Goal: Task Accomplishment & Management: Complete application form

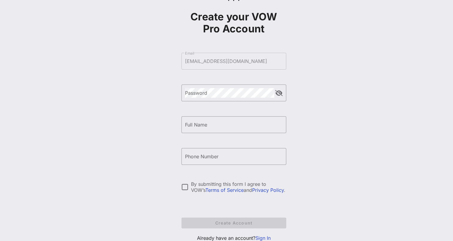
scroll to position [49, 0]
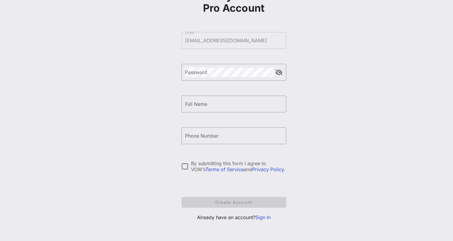
click at [262, 217] on link "Sign In" at bounding box center [262, 217] width 15 height 6
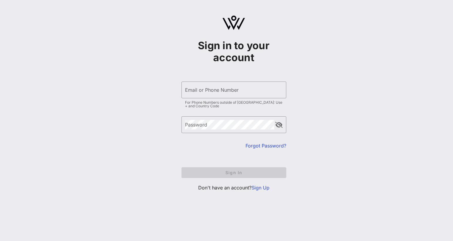
drag, startPoint x: 457, startPoint y: 0, endPoint x: 310, endPoint y: 173, distance: 226.7
click at [310, 173] on div "Sign in to your account ​ Email or Phone Number For Phone Numbers outside of [G…" at bounding box center [233, 105] width 438 height 211
click at [201, 92] on input "Email or Phone Number" at bounding box center [234, 90] width 98 height 10
type input "[EMAIL_ADDRESS][DOMAIN_NAME]"
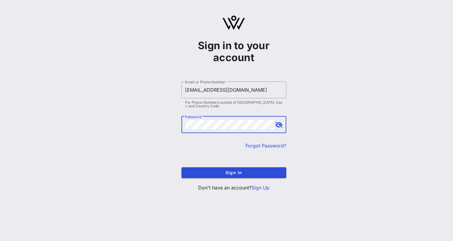
click at [181, 167] on button "Sign In" at bounding box center [233, 172] width 105 height 11
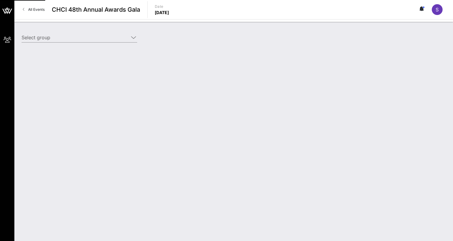
type input "[US_STATE][GEOGRAPHIC_DATA] ([US_STATE][GEOGRAPHIC_DATA]) [[PERSON_NAME], [EMAI…"
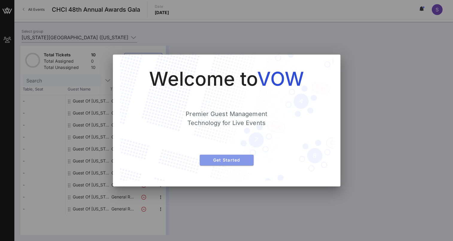
click at [234, 162] on button "Get Started" at bounding box center [227, 159] width 54 height 11
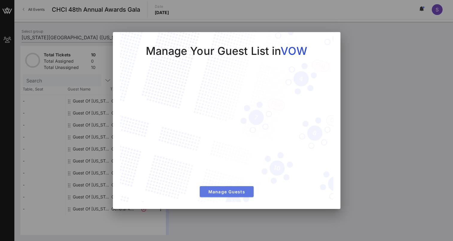
click at [236, 190] on span "Manage Guests" at bounding box center [226, 191] width 44 height 5
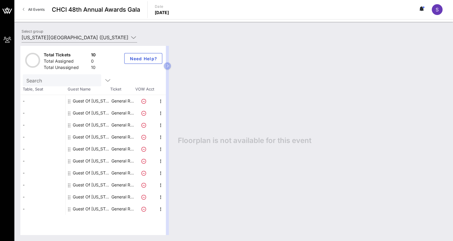
click at [87, 98] on div "Guest Of [US_STATE][GEOGRAPHIC_DATA]" at bounding box center [92, 101] width 38 height 12
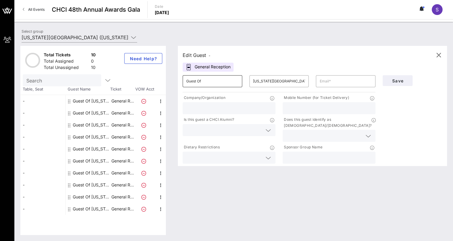
click at [198, 79] on input "Guest Of" at bounding box center [212, 81] width 52 height 10
click at [215, 80] on input "Guest Of" at bounding box center [212, 81] width 52 height 10
drag, startPoint x: 213, startPoint y: 83, endPoint x: 164, endPoint y: 87, distance: 49.6
click at [166, 85] on div "Total Tickets 10 Total Assigned 0 Total Unassigned 10 Need Help? Search Table, …" at bounding box center [233, 140] width 426 height 189
click at [279, 80] on input "[US_STATE][GEOGRAPHIC_DATA]" at bounding box center [279, 81] width 52 height 10
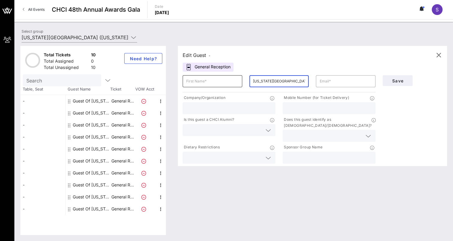
drag, startPoint x: 298, startPoint y: 81, endPoint x: 229, endPoint y: 86, distance: 69.6
click at [235, 83] on div "​ ​ [US_STATE][GEOGRAPHIC_DATA] ​" at bounding box center [279, 81] width 200 height 19
click at [300, 81] on input "[US_STATE][GEOGRAPHIC_DATA]" at bounding box center [279, 81] width 52 height 10
drag, startPoint x: 298, startPoint y: 83, endPoint x: 247, endPoint y: 83, distance: 50.6
click at [247, 83] on div "​ [US_STATE][GEOGRAPHIC_DATA]" at bounding box center [279, 81] width 67 height 19
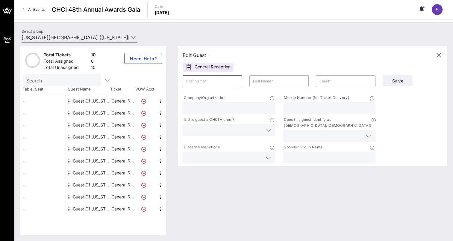
click at [211, 78] on input "text" at bounding box center [212, 81] width 52 height 10
type input "[PERSON_NAME]"
drag, startPoint x: 259, startPoint y: 80, endPoint x: 261, endPoint y: 84, distance: 4.2
click at [259, 80] on input "text" at bounding box center [279, 81] width 52 height 10
paste input "[PERSON_NAME]"
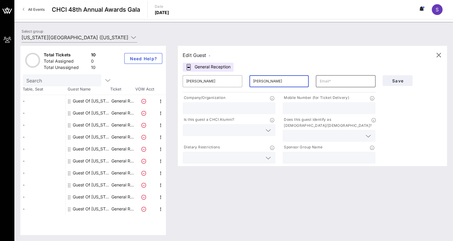
type input "[PERSON_NAME]"
click at [326, 80] on input "text" at bounding box center [345, 81] width 52 height 10
click at [330, 83] on input "text" at bounding box center [345, 81] width 52 height 10
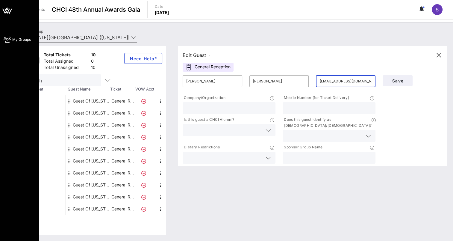
type input "[EMAIL_ADDRESS][DOMAIN_NAME]"
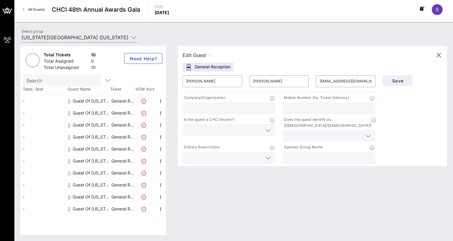
click at [210, 108] on input "text" at bounding box center [229, 108] width 86 height 8
type input "The [US_STATE][GEOGRAPHIC_DATA]"
click at [329, 105] on input "text" at bounding box center [329, 108] width 86 height 8
click at [425, 105] on div "Save" at bounding box center [412, 118] width 67 height 93
